Goal: Obtain resource: Download file/media

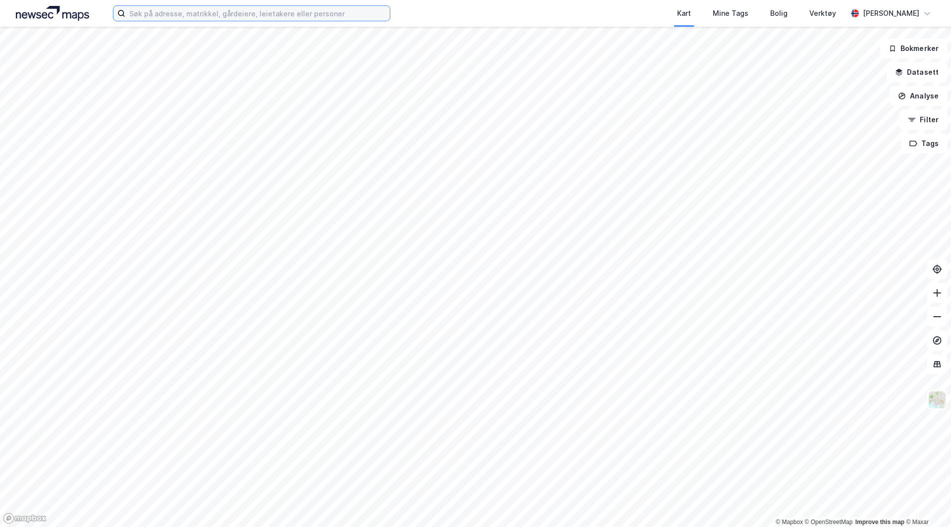
click at [170, 11] on input at bounding box center [257, 13] width 264 height 15
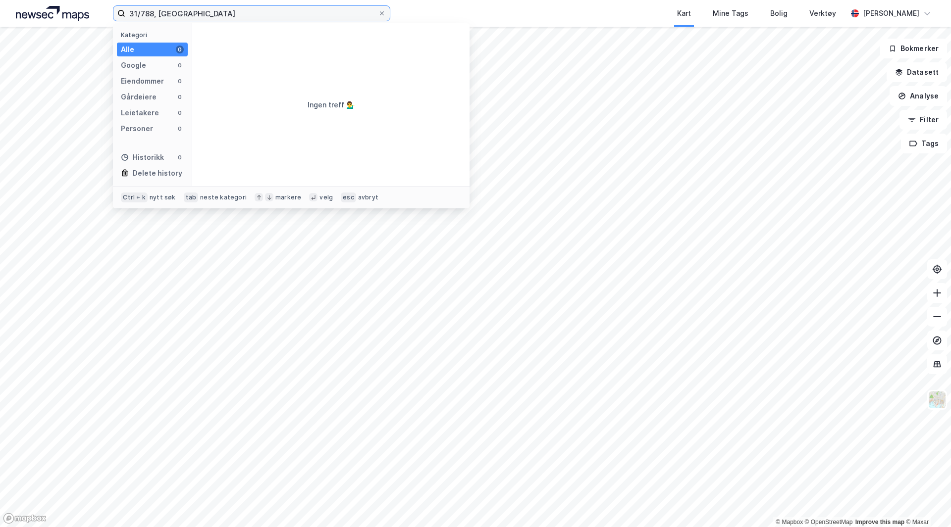
click at [187, 15] on input "31/788, kragerø" at bounding box center [251, 13] width 253 height 15
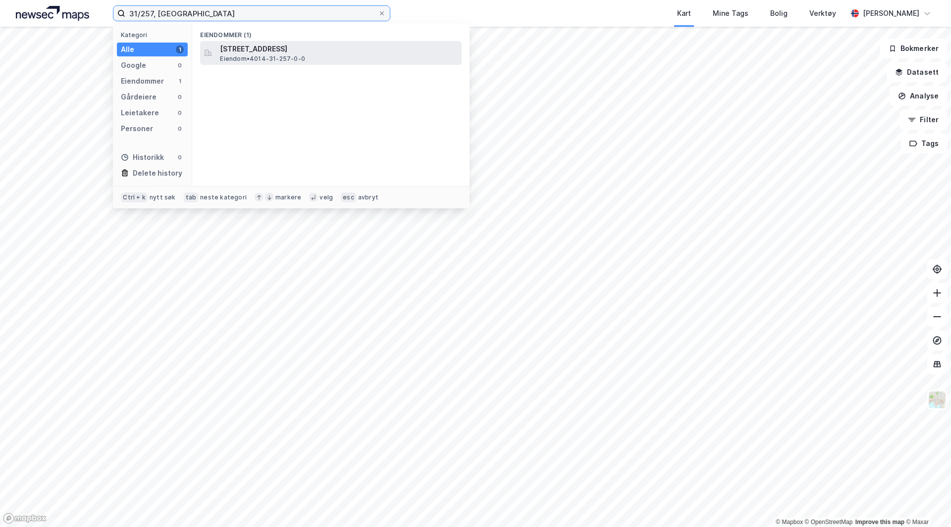
type input "31/257, kragerø"
click at [268, 62] on span "Eiendom • 4014-31-257-0-0" at bounding box center [262, 59] width 85 height 8
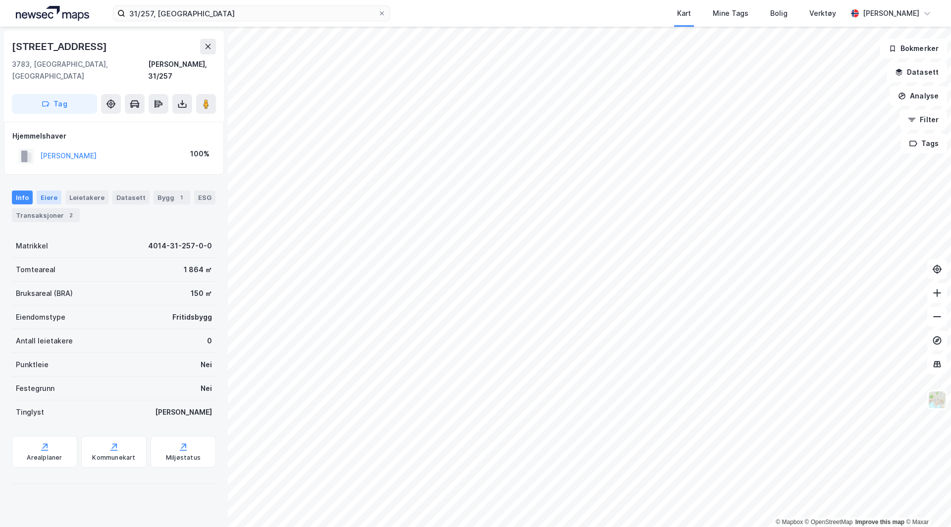
click at [50, 191] on div "Eiere" at bounding box center [49, 198] width 25 height 14
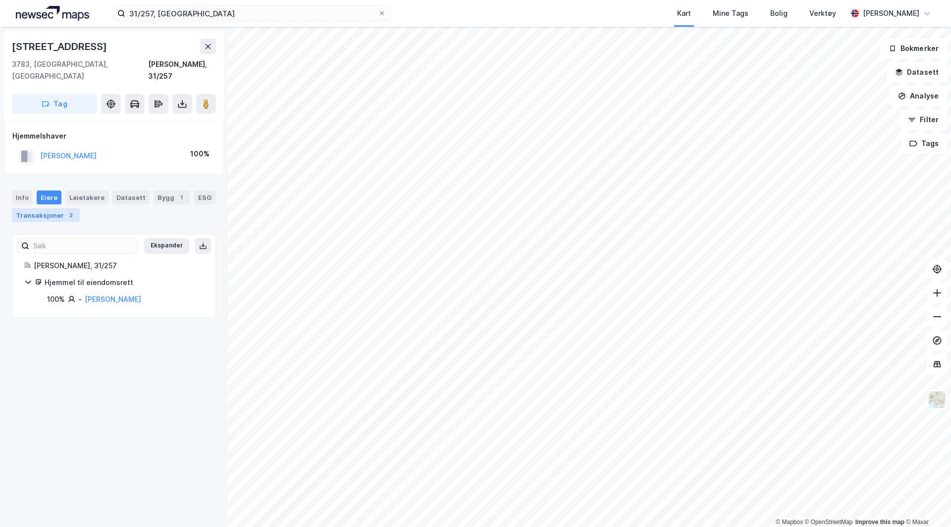
click at [48, 208] on div "Transaksjoner 2" at bounding box center [46, 215] width 68 height 14
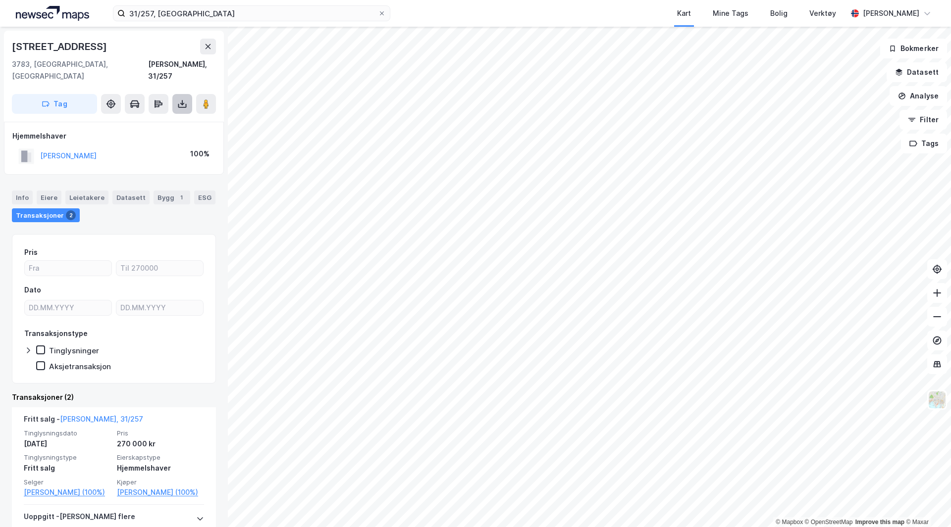
click at [183, 99] on icon at bounding box center [182, 104] width 10 height 10
click at [147, 120] on div "Last ned grunnbok" at bounding box center [132, 124] width 57 height 8
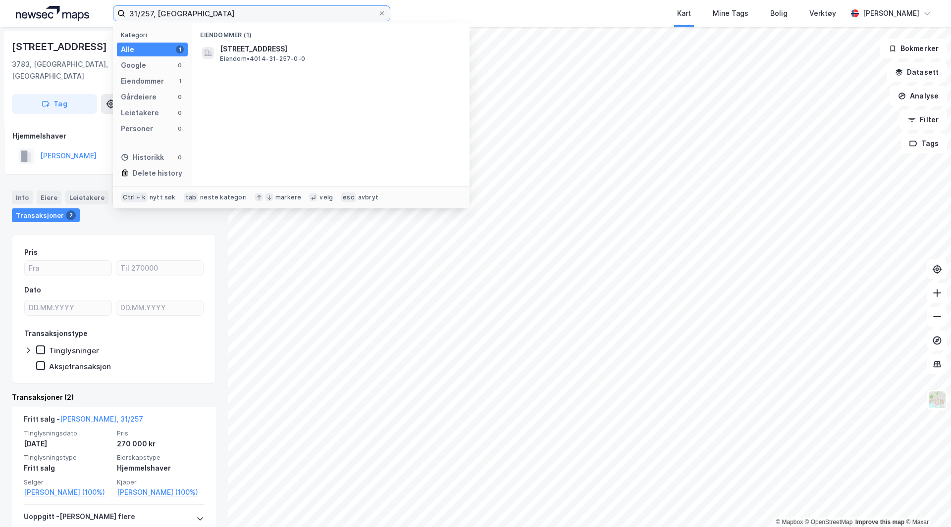
click at [132, 13] on input "31/257, kragerø" at bounding box center [251, 13] width 253 height 15
